Goal: Register for event/course

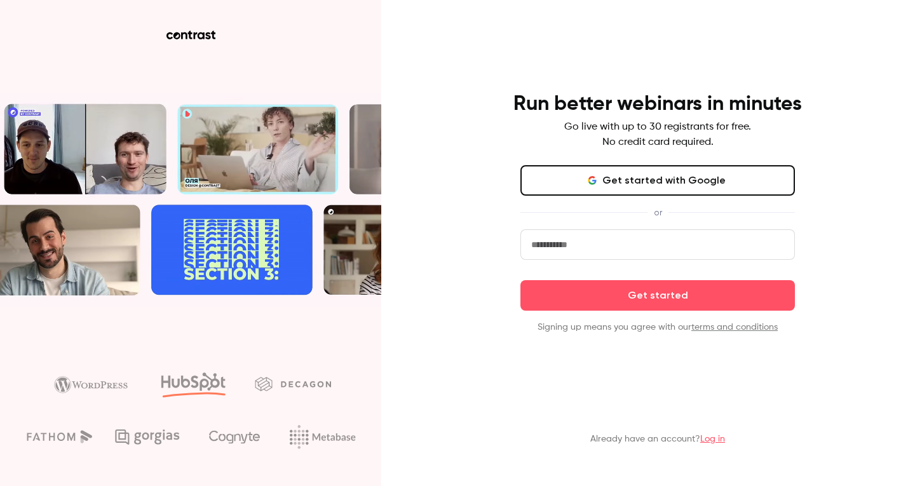
click at [632, 180] on button "Get started with Google" at bounding box center [658, 180] width 275 height 31
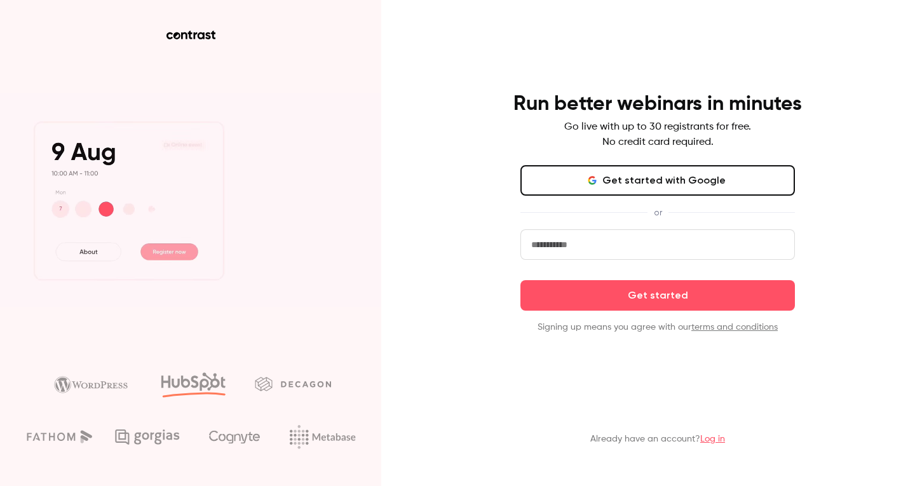
click at [597, 177] on icon "button" at bounding box center [592, 180] width 10 height 10
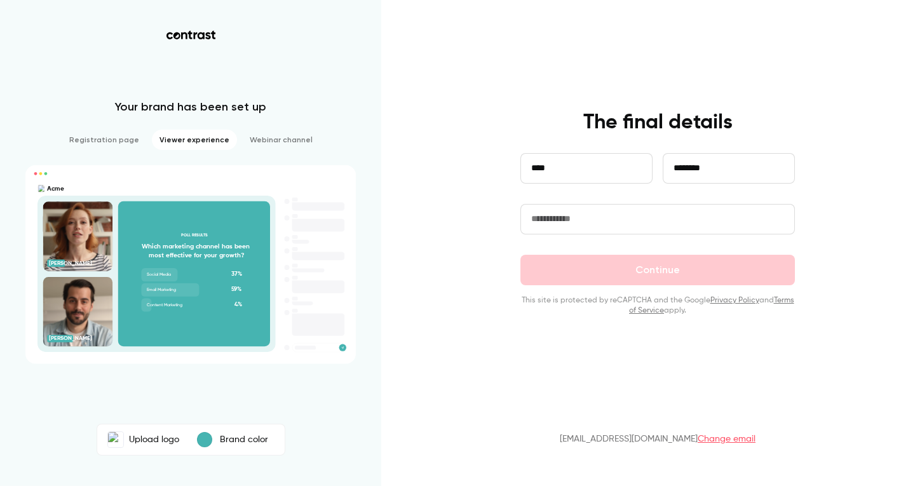
click at [742, 104] on main "**********" at bounding box center [658, 243] width 331 height 486
click at [653, 229] on input "text" at bounding box center [658, 219] width 275 height 31
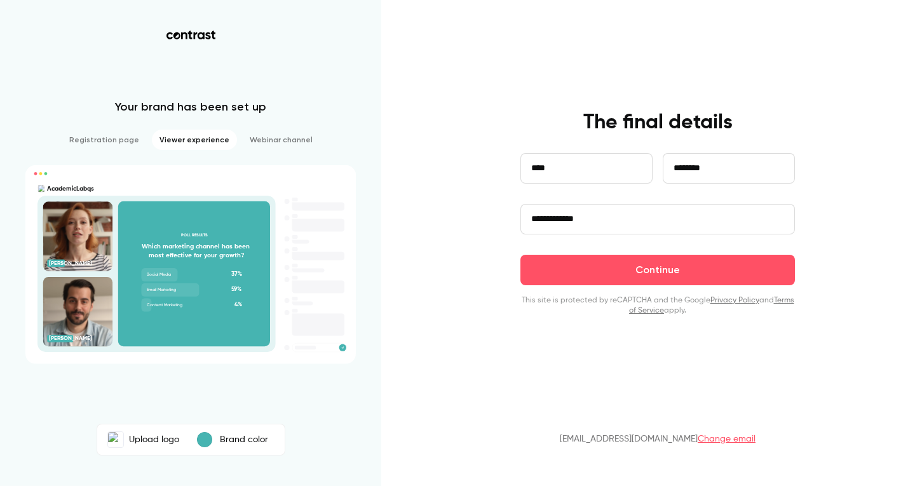
type input "**********"
click at [239, 437] on p "Brand color" at bounding box center [244, 439] width 48 height 13
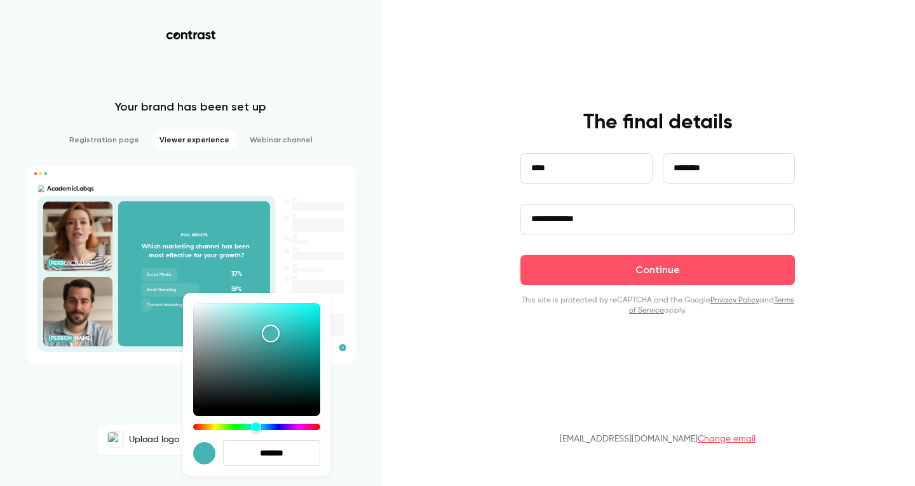
drag, startPoint x: 299, startPoint y: 453, endPoint x: 207, endPoint y: 445, distance: 92.5
click at [207, 445] on div "*******" at bounding box center [256, 452] width 127 height 25
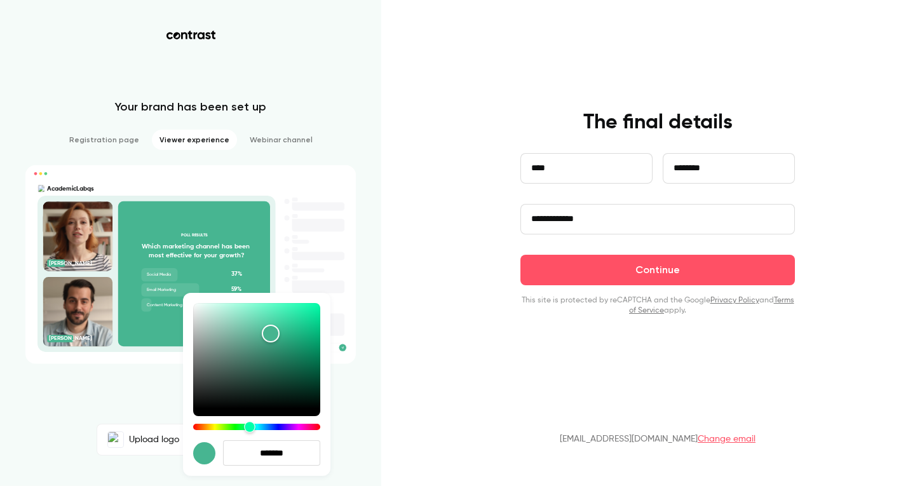
click at [250, 432] on div "Hue" at bounding box center [249, 426] width 11 height 11
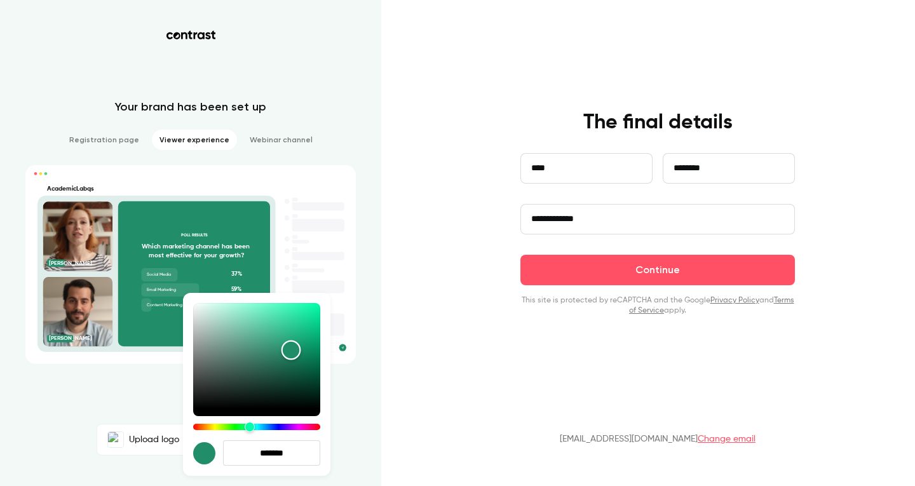
drag, startPoint x: 269, startPoint y: 334, endPoint x: 291, endPoint y: 350, distance: 27.3
click at [291, 350] on div "Color" at bounding box center [292, 351] width 20 height 20
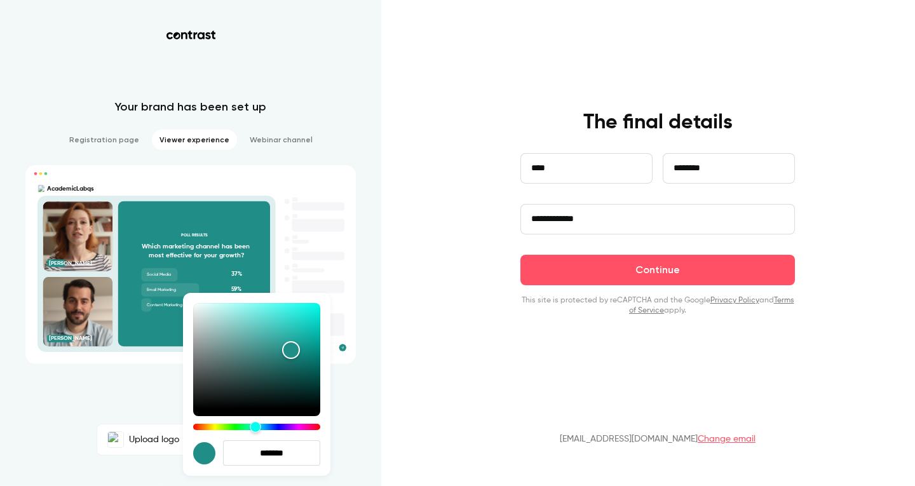
click at [256, 427] on div "Hue" at bounding box center [255, 426] width 11 height 11
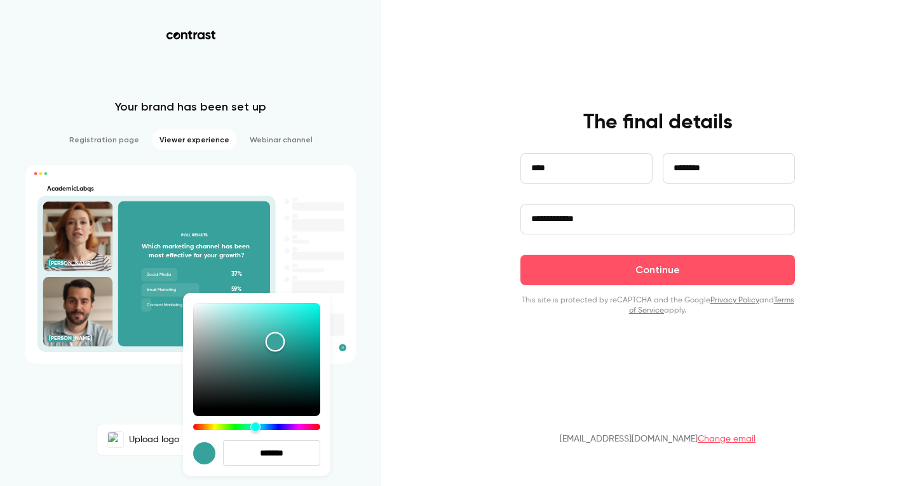
drag, startPoint x: 289, startPoint y: 345, endPoint x: 275, endPoint y: 342, distance: 13.7
click at [275, 342] on div "Color" at bounding box center [276, 342] width 20 height 20
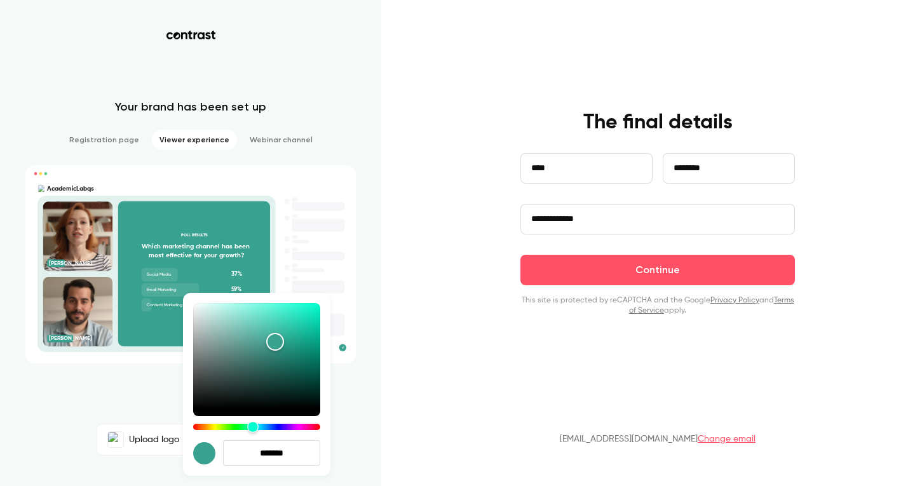
click at [253, 427] on div "Hue" at bounding box center [252, 426] width 11 height 11
click at [276, 344] on div "Color" at bounding box center [276, 344] width 20 height 20
drag, startPoint x: 299, startPoint y: 453, endPoint x: 254, endPoint y: 452, distance: 45.8
click at [254, 452] on input "*******" at bounding box center [271, 452] width 97 height 25
paste input "hex-color-input"
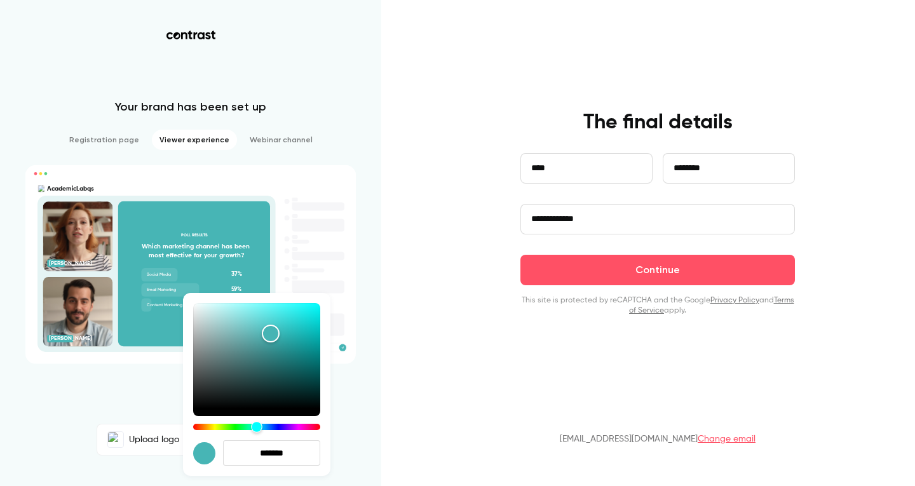
click at [257, 427] on div "Hue" at bounding box center [256, 426] width 11 height 11
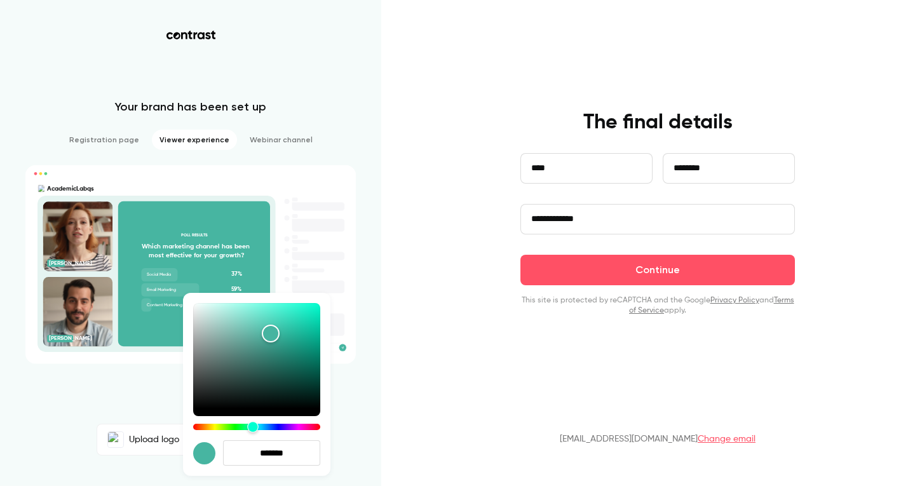
click at [253, 427] on div "Hue" at bounding box center [252, 426] width 11 height 11
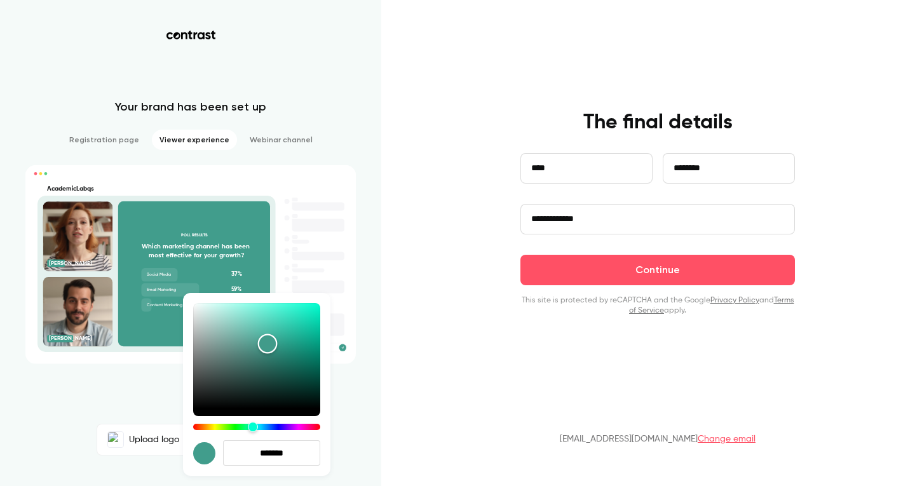
drag, startPoint x: 271, startPoint y: 332, endPoint x: 268, endPoint y: 344, distance: 11.9
click at [268, 344] on div "Color" at bounding box center [268, 344] width 20 height 20
drag, startPoint x: 273, startPoint y: 456, endPoint x: 264, endPoint y: 454, distance: 9.3
click at [264, 454] on input "*******" at bounding box center [271, 452] width 97 height 25
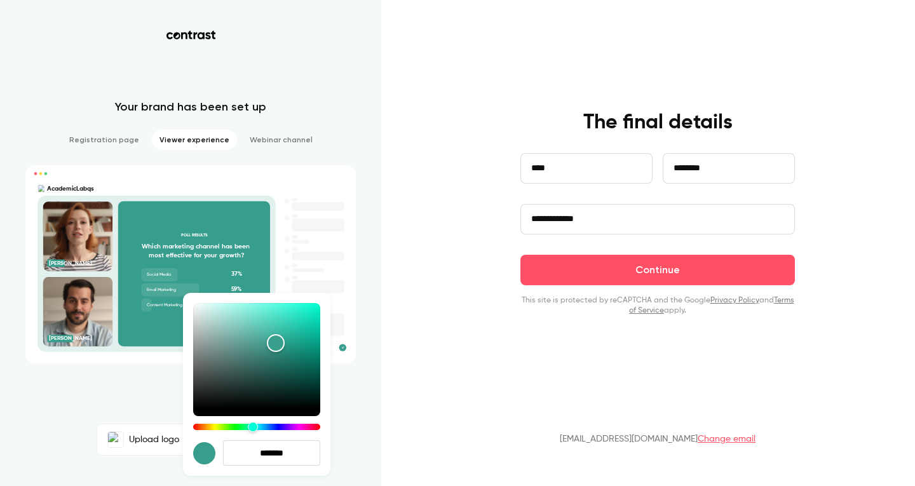
click at [296, 456] on input "*******" at bounding box center [271, 452] width 97 height 25
type input "*******"
click at [273, 345] on div "Color" at bounding box center [274, 345] width 20 height 20
click at [376, 407] on div at bounding box center [457, 243] width 915 height 486
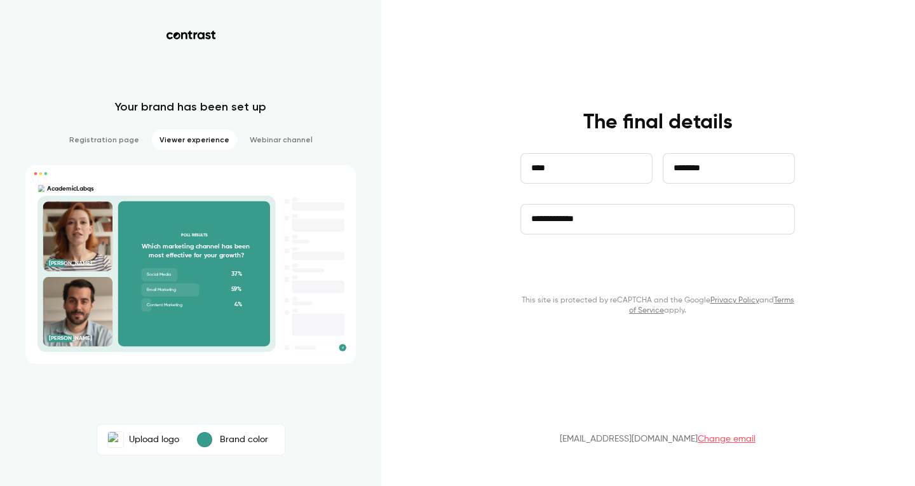
click at [641, 268] on button "Continue" at bounding box center [658, 270] width 275 height 31
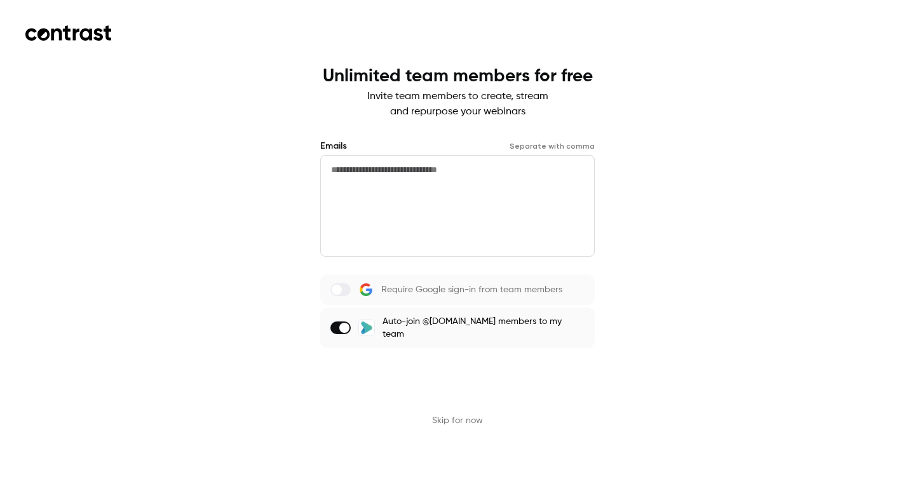
click at [456, 380] on button "Send invites" at bounding box center [457, 379] width 275 height 31
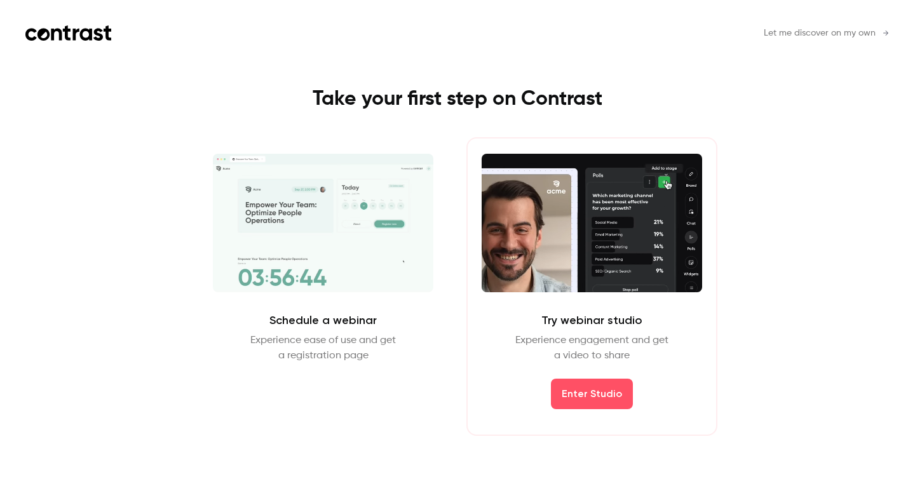
click at [455, 381] on div "Schedule a webinar Experience ease of use and get a registration page Schedule …" at bounding box center [457, 286] width 571 height 299
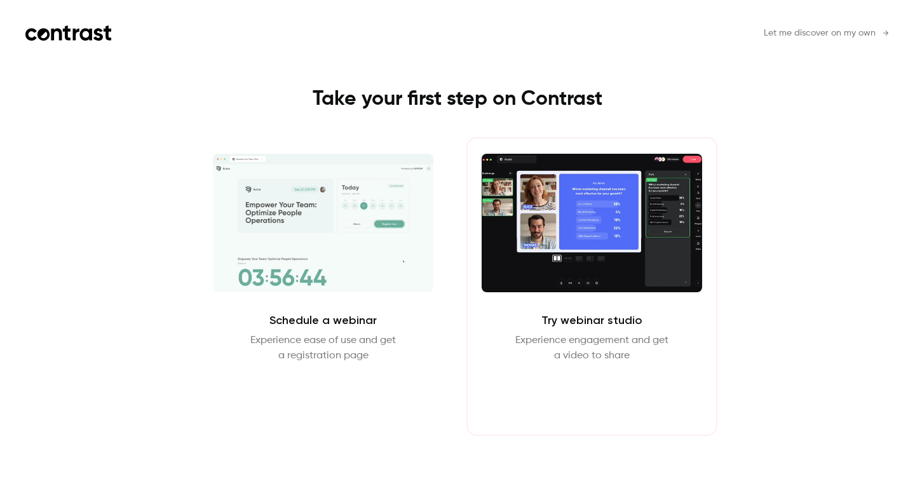
click at [576, 398] on button "Enter Studio" at bounding box center [592, 394] width 82 height 31
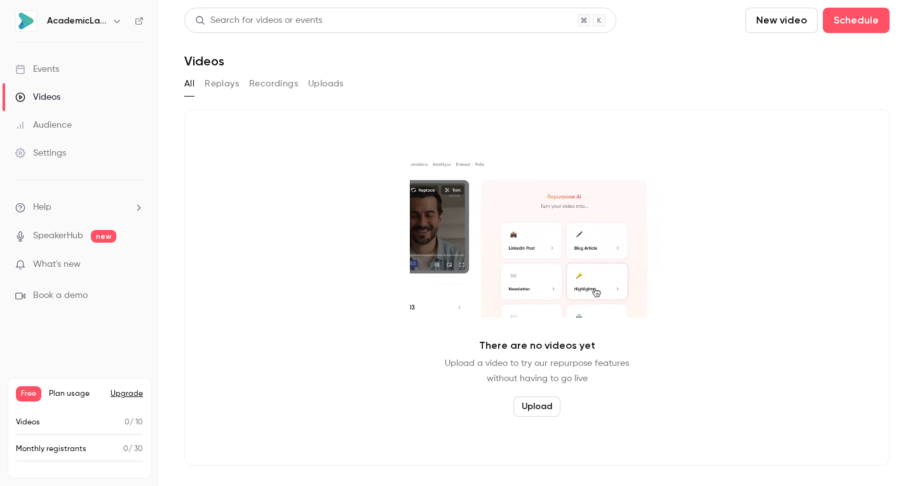
click at [221, 85] on button "Replays" at bounding box center [222, 84] width 34 height 20
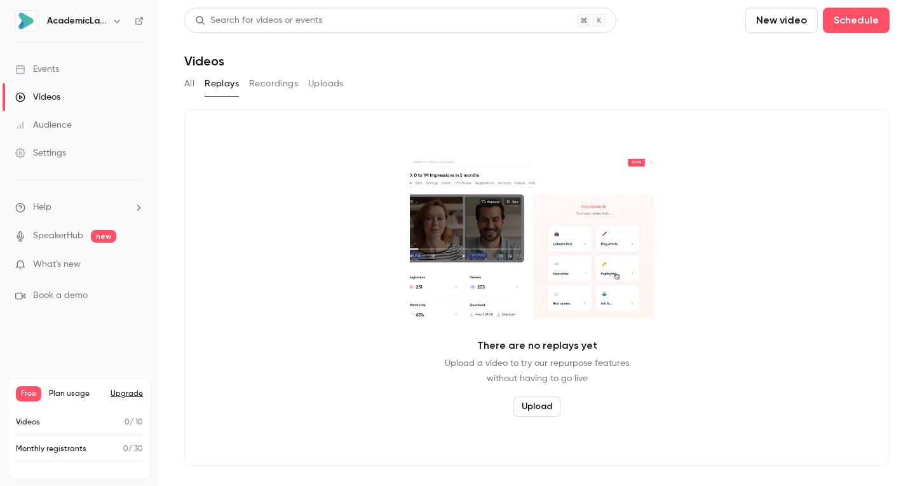
click at [267, 86] on button "Recordings" at bounding box center [273, 84] width 49 height 20
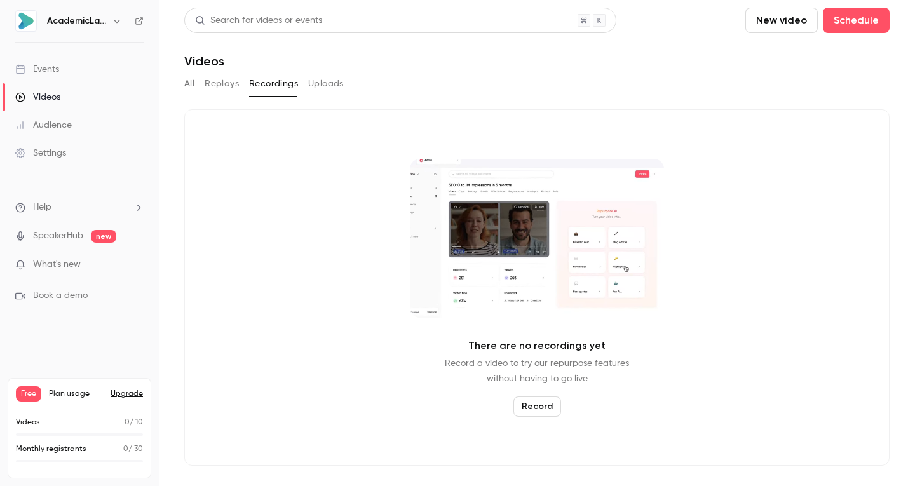
click at [323, 84] on button "Uploads" at bounding box center [326, 84] width 36 height 20
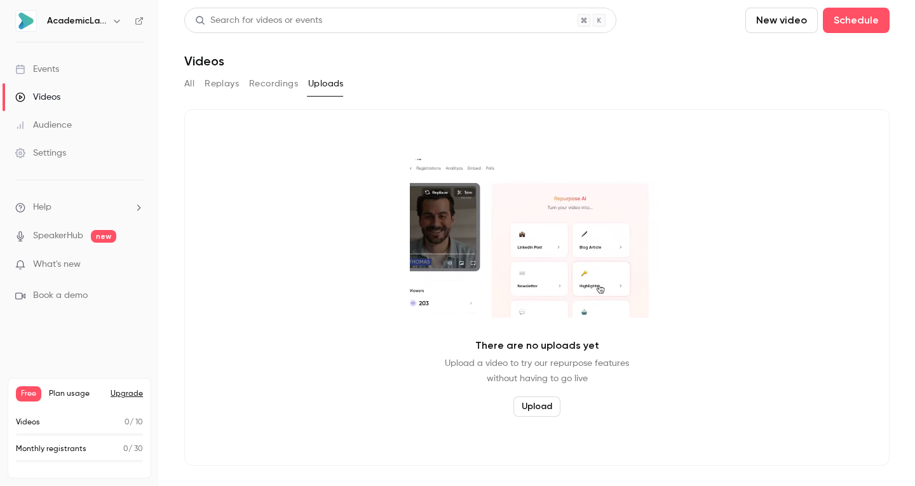
click at [527, 402] on button "Upload" at bounding box center [537, 407] width 47 height 20
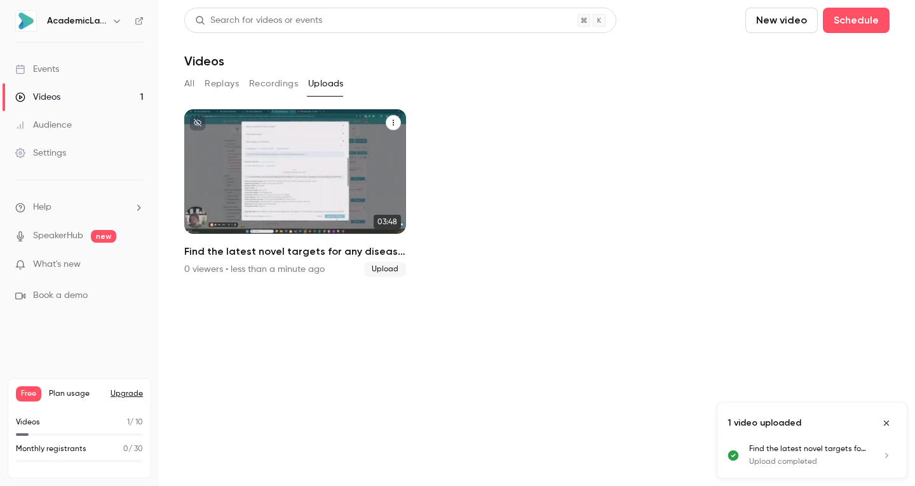
click at [258, 249] on h2 "Find the latest novel targets for any disease in a few seconds with AcademicLab…" at bounding box center [295, 251] width 222 height 15
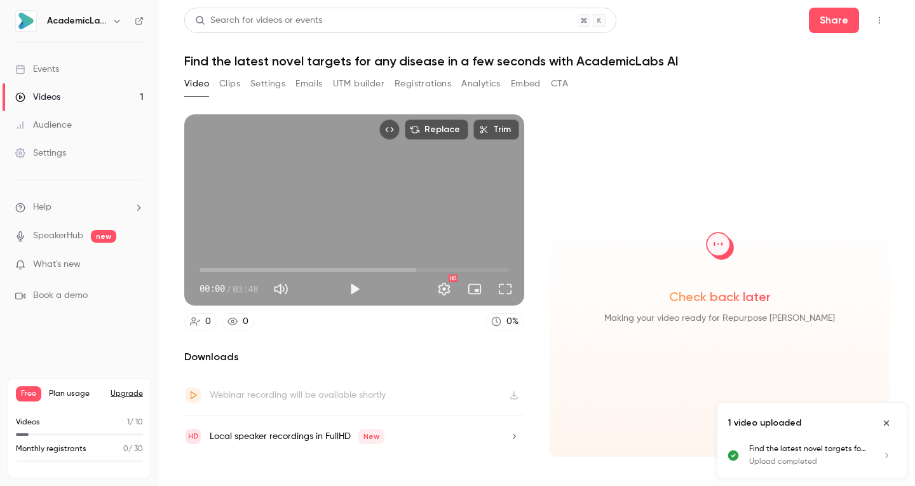
click at [226, 84] on button "Clips" at bounding box center [229, 84] width 21 height 20
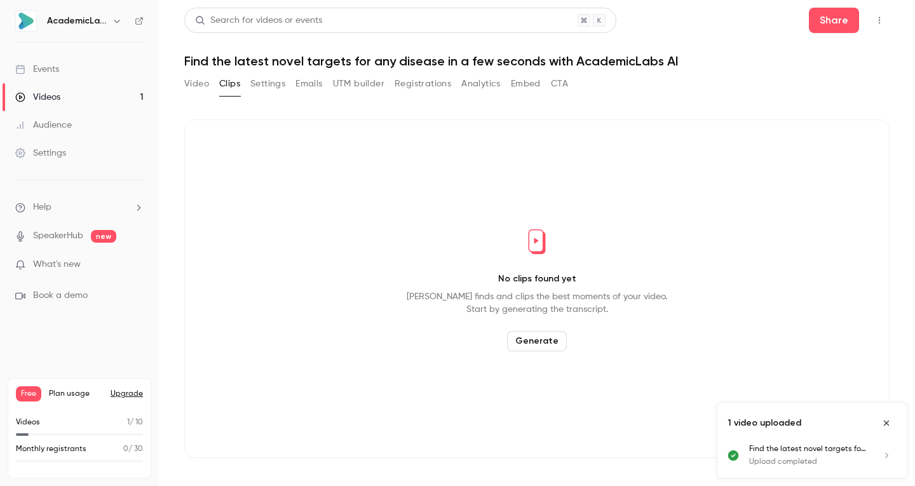
click at [270, 86] on button "Settings" at bounding box center [267, 84] width 35 height 20
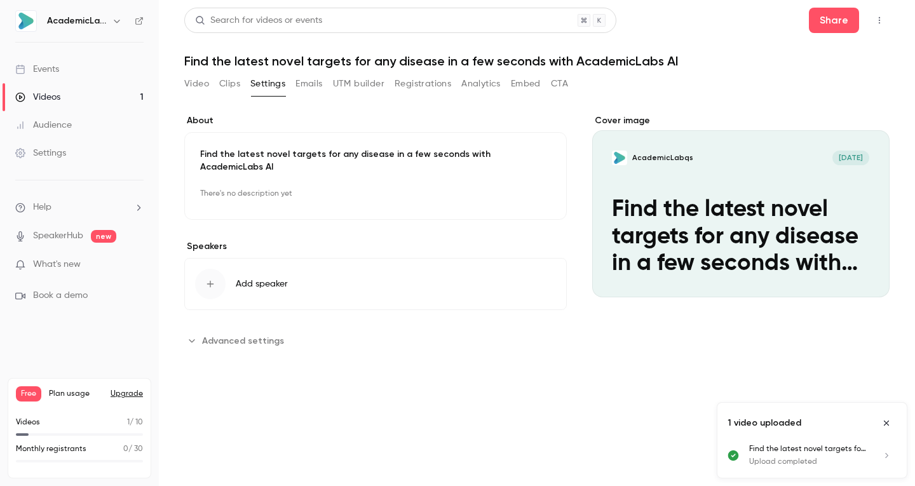
click at [317, 86] on button "Emails" at bounding box center [309, 84] width 27 height 20
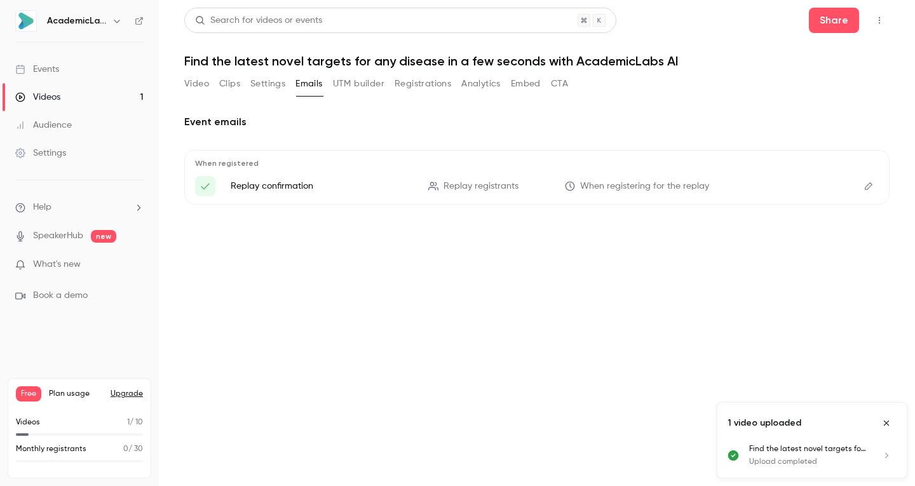
click at [353, 83] on button "UTM builder" at bounding box center [358, 84] width 51 height 20
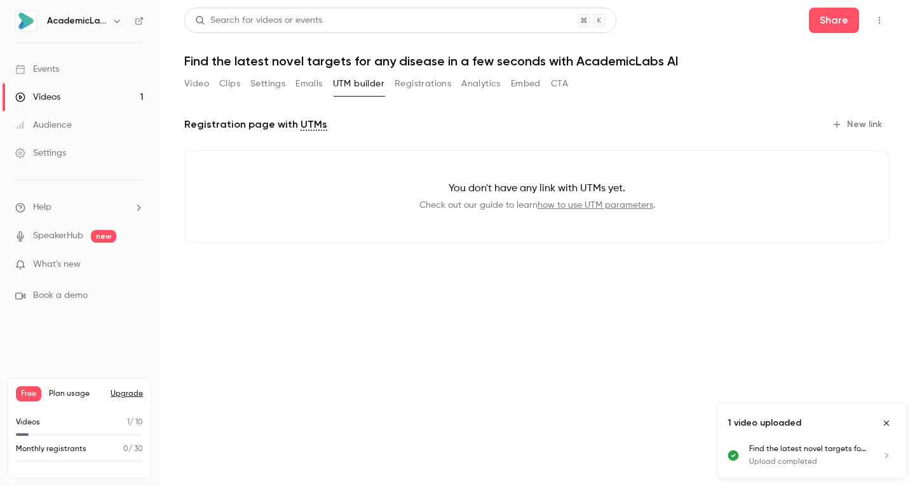
click at [401, 86] on button "Registrations" at bounding box center [423, 84] width 57 height 20
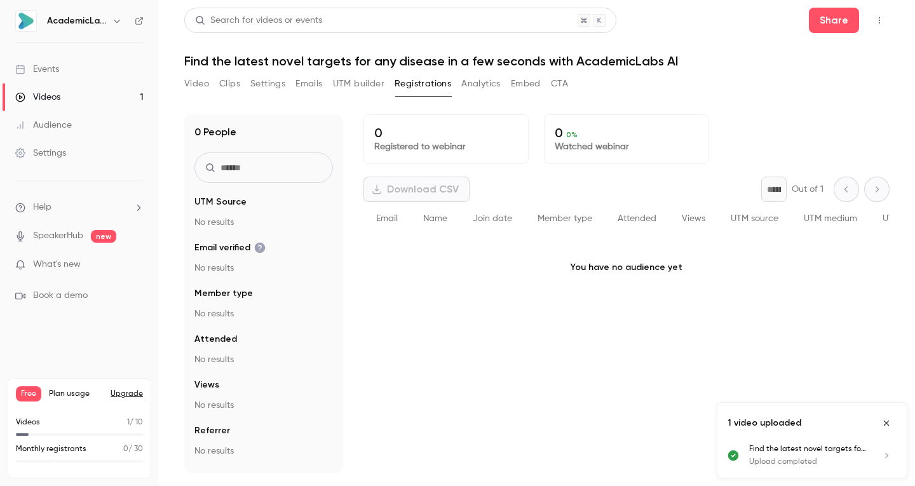
click at [500, 80] on button "Analytics" at bounding box center [480, 84] width 39 height 20
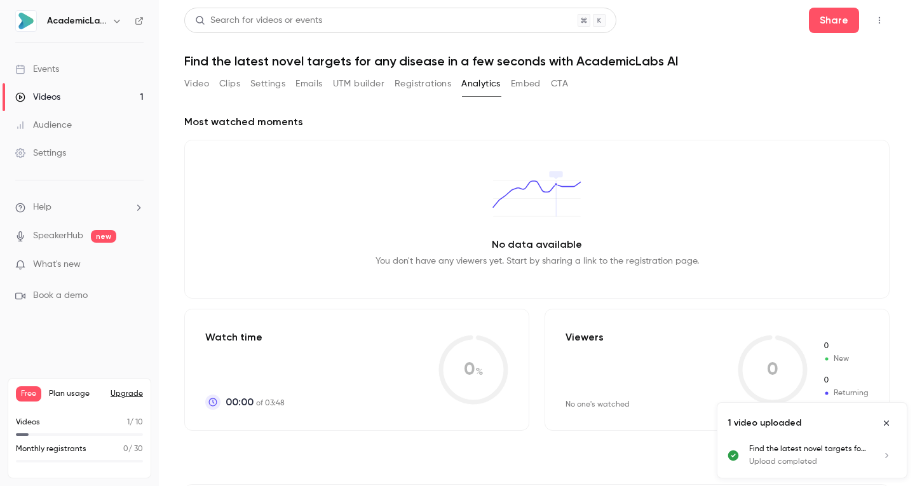
click at [538, 82] on button "Embed" at bounding box center [526, 84] width 30 height 20
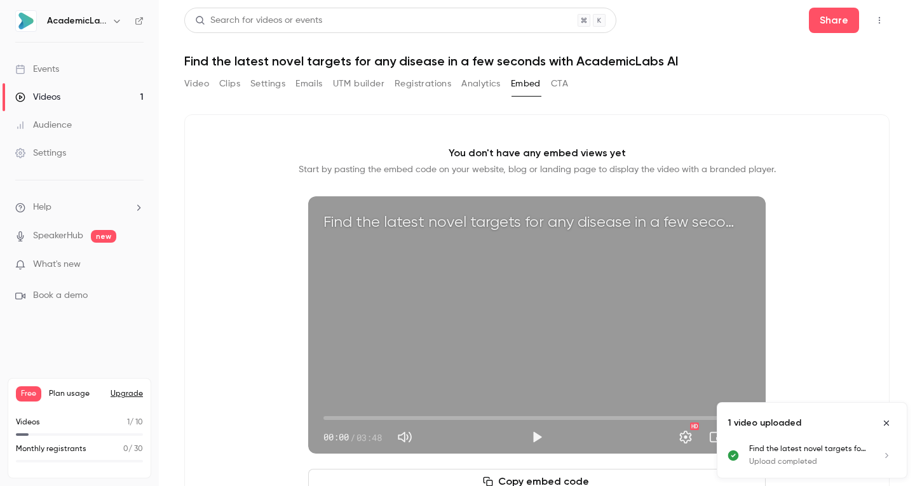
click at [552, 88] on button "CTA" at bounding box center [559, 84] width 17 height 20
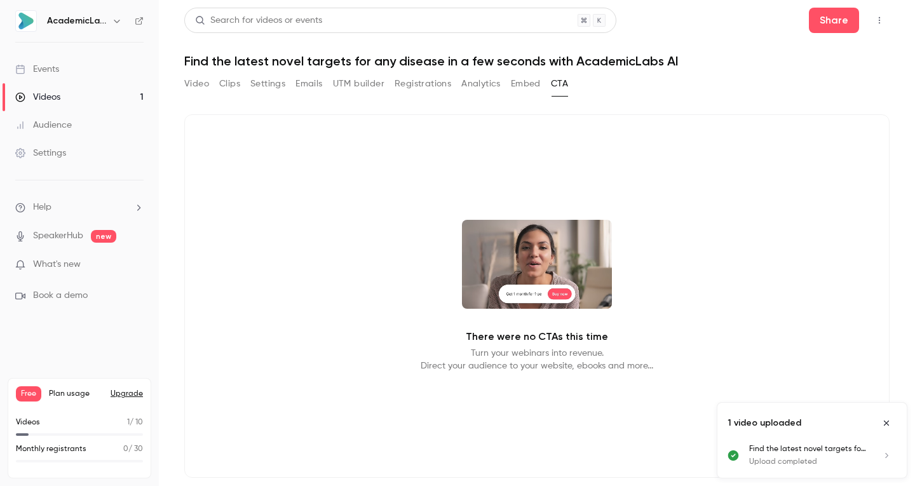
click at [56, 232] on link "SpeakerHub" at bounding box center [58, 235] width 50 height 13
click at [63, 120] on div "Audience" at bounding box center [43, 125] width 57 height 13
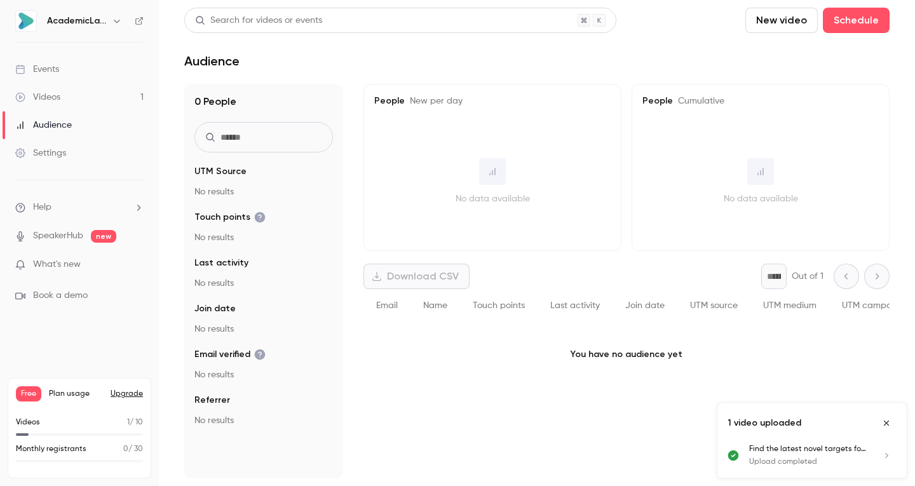
click at [55, 69] on div "Events" at bounding box center [37, 69] width 44 height 13
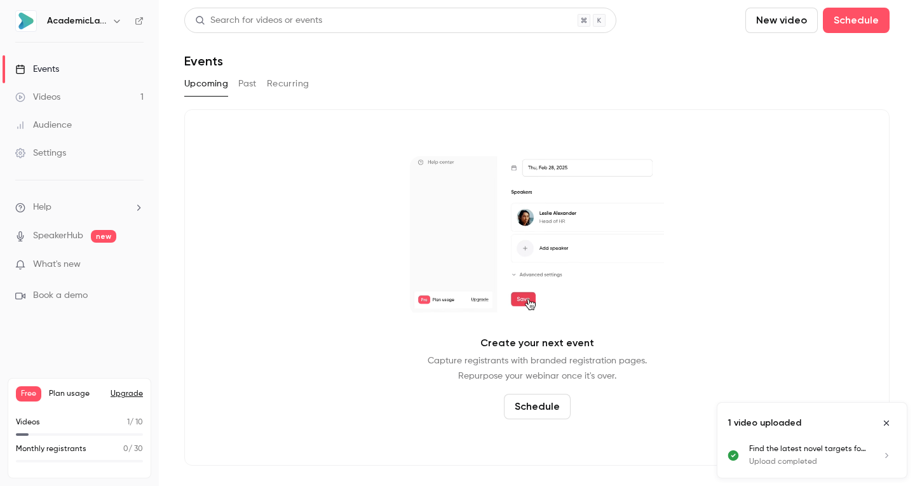
click at [247, 85] on button "Past" at bounding box center [247, 84] width 18 height 20
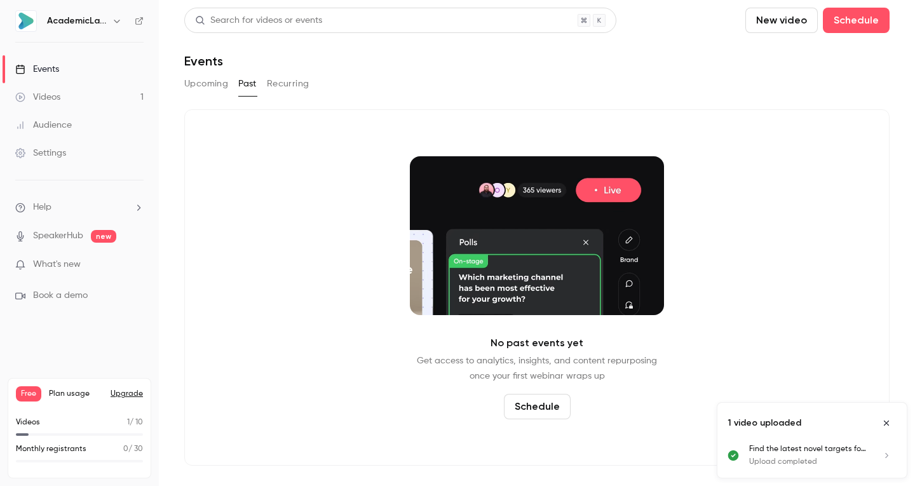
click at [278, 86] on button "Recurring" at bounding box center [288, 84] width 43 height 20
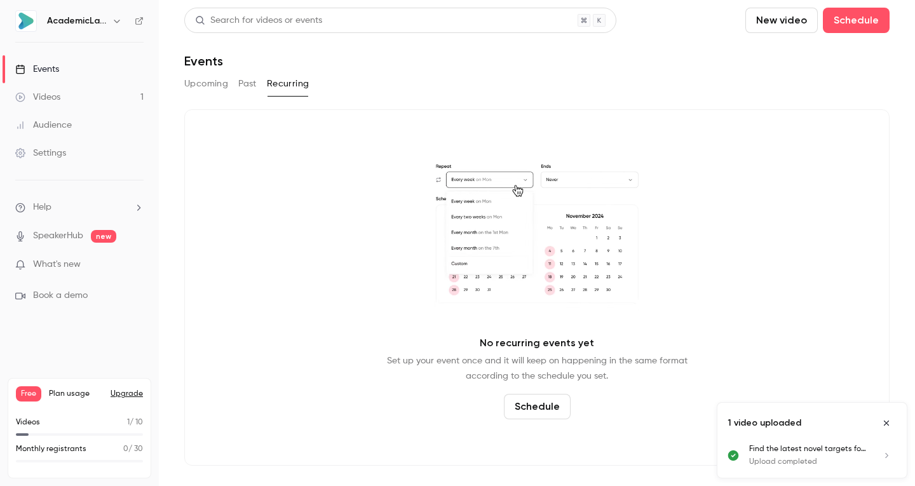
click at [194, 85] on button "Upcoming" at bounding box center [206, 84] width 44 height 20
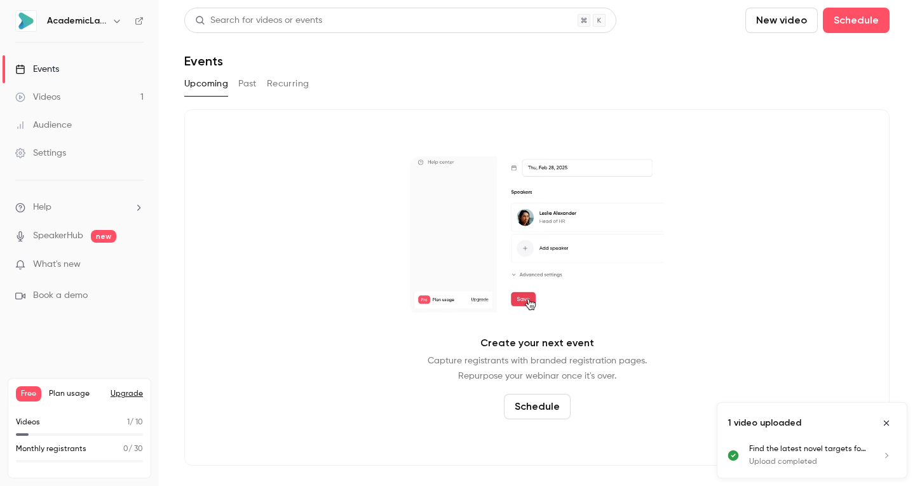
click at [525, 414] on button "Schedule" at bounding box center [537, 406] width 67 height 25
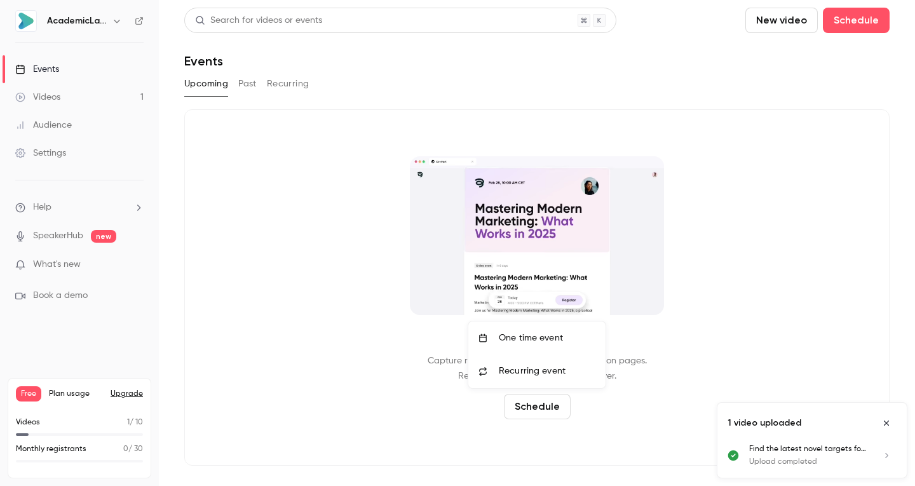
click at [518, 338] on div "One time event" at bounding box center [547, 338] width 97 height 13
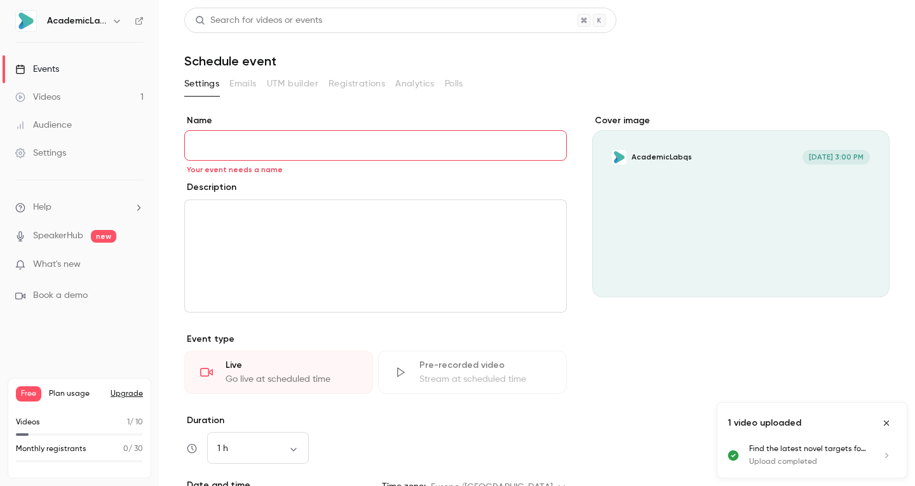
click at [319, 126] on label "Name" at bounding box center [375, 120] width 383 height 13
click at [319, 130] on input "Name" at bounding box center [375, 145] width 383 height 31
click at [545, 78] on div "Settings Emails UTM builder Registrations Analytics Polls" at bounding box center [537, 84] width 706 height 20
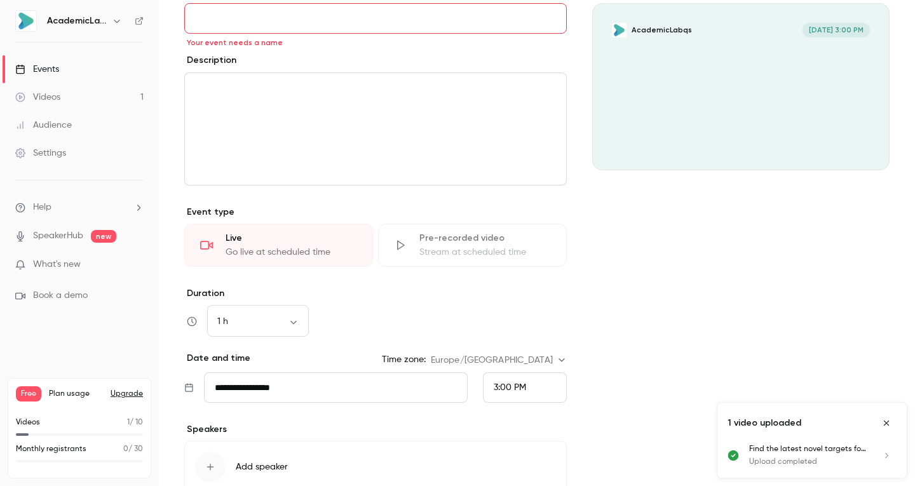
scroll to position [236, 0]
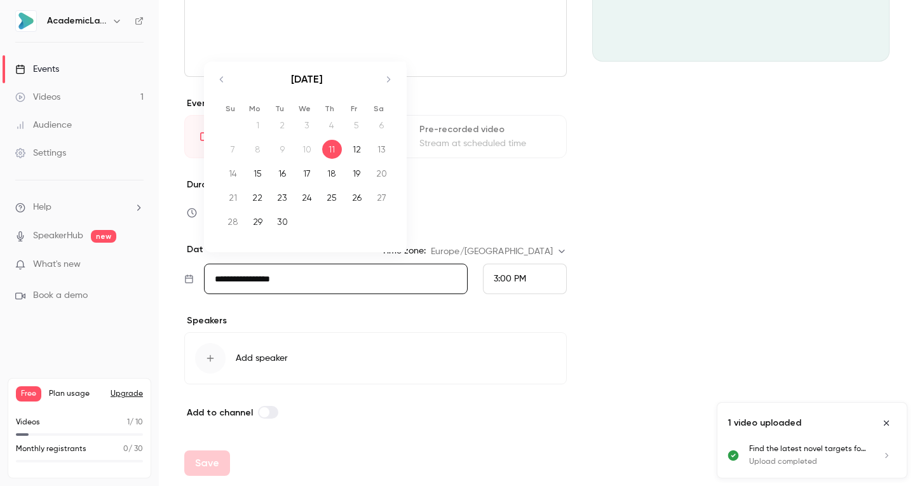
click at [276, 282] on input "**********" at bounding box center [336, 279] width 264 height 31
click at [331, 171] on div "18" at bounding box center [332, 173] width 20 height 19
type input "**********"
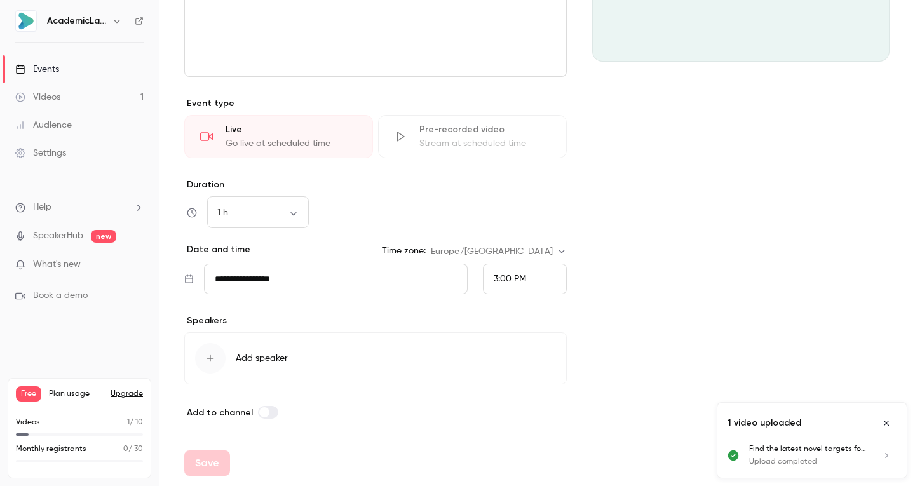
click at [494, 281] on span "3:00 PM" at bounding box center [510, 279] width 32 height 9
click at [500, 226] on span "4:00 PM" at bounding box center [505, 222] width 34 height 9
click at [264, 364] on span "Add speaker" at bounding box center [262, 358] width 52 height 13
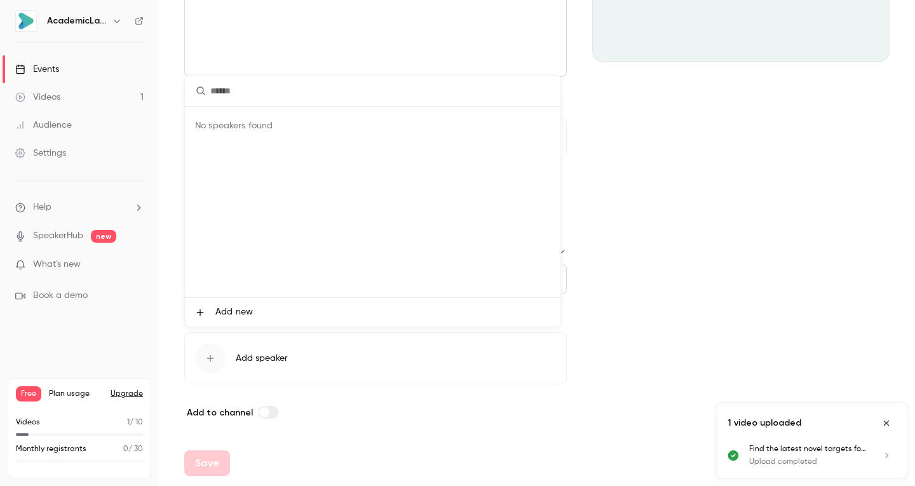
click at [224, 313] on span "Add new" at bounding box center [234, 312] width 38 height 13
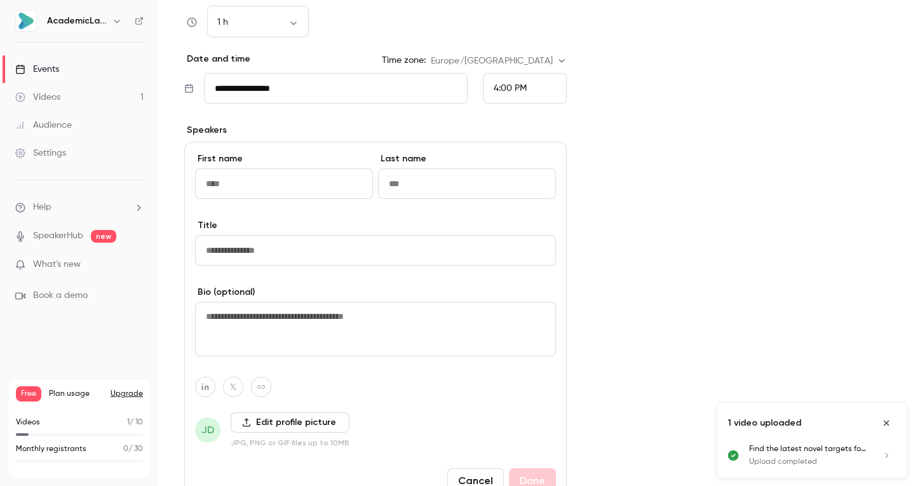
scroll to position [547, 0]
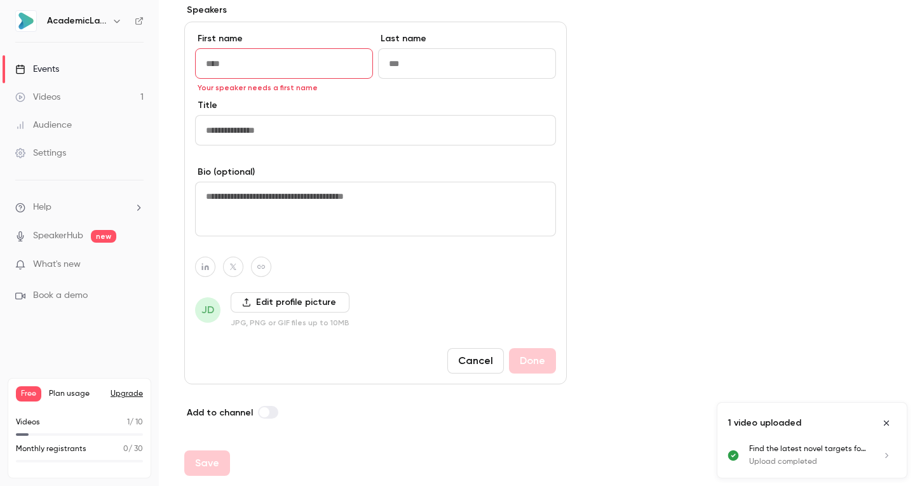
click at [459, 358] on button "Cancel" at bounding box center [475, 360] width 57 height 25
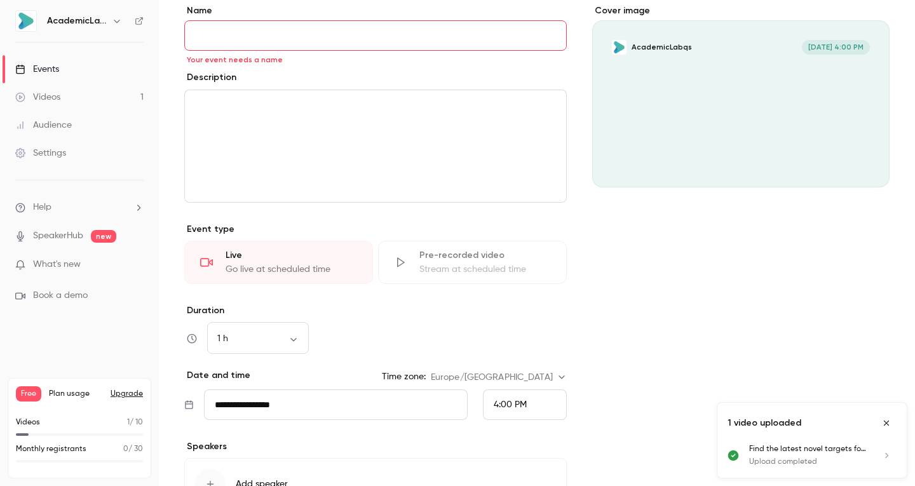
scroll to position [0, 0]
